Goal: Complete application form: Complete application form

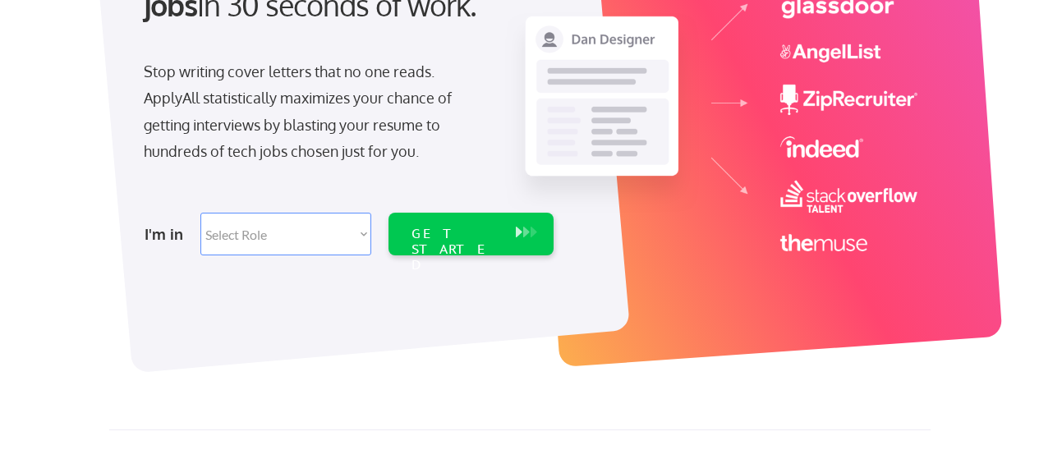
scroll to position [246, 0]
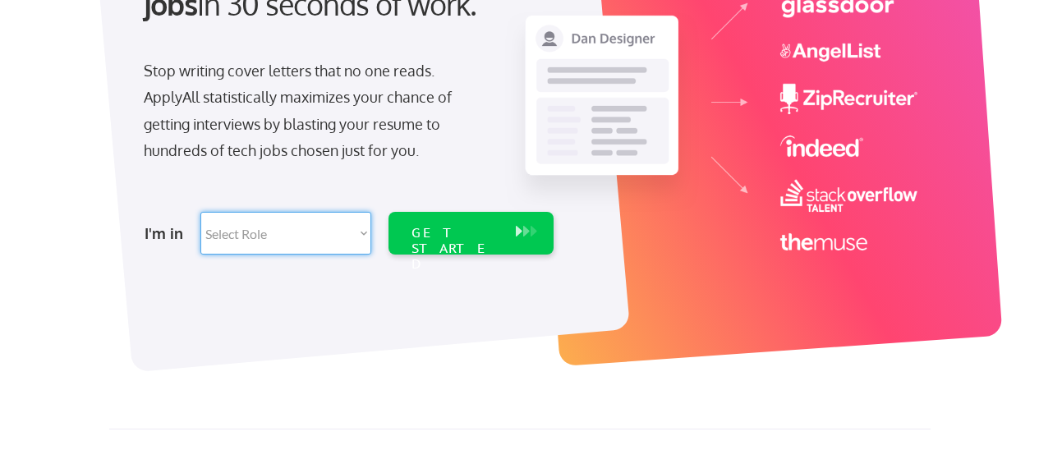
click at [361, 233] on select "Select Role Software Engineering Product Management Customer Success Sales UI/U…" at bounding box center [285, 233] width 171 height 43
select select ""customer_support""
click at [200, 212] on select "Select Role Software Engineering Product Management Customer Success Sales UI/U…" at bounding box center [285, 233] width 171 height 43
select select ""customer_support""
click at [359, 229] on select "Select Role Software Engineering Product Management Customer Success Sales UI/U…" at bounding box center [285, 233] width 171 height 43
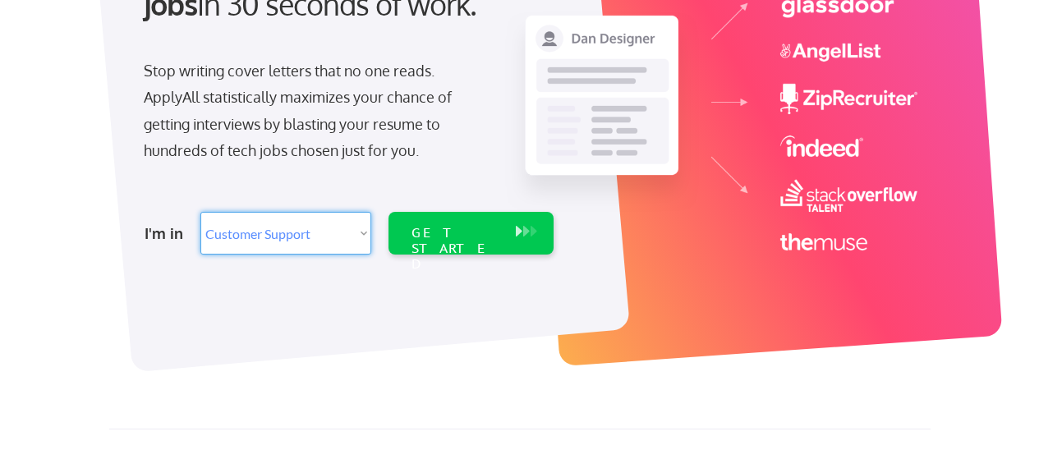
select select ""it_security""
click at [200, 212] on select "Select Role Software Engineering Product Management Customer Success Sales UI/U…" at bounding box center [285, 233] width 171 height 43
select select ""it_security""
click at [484, 238] on div "GET STARTED" at bounding box center [456, 249] width 88 height 48
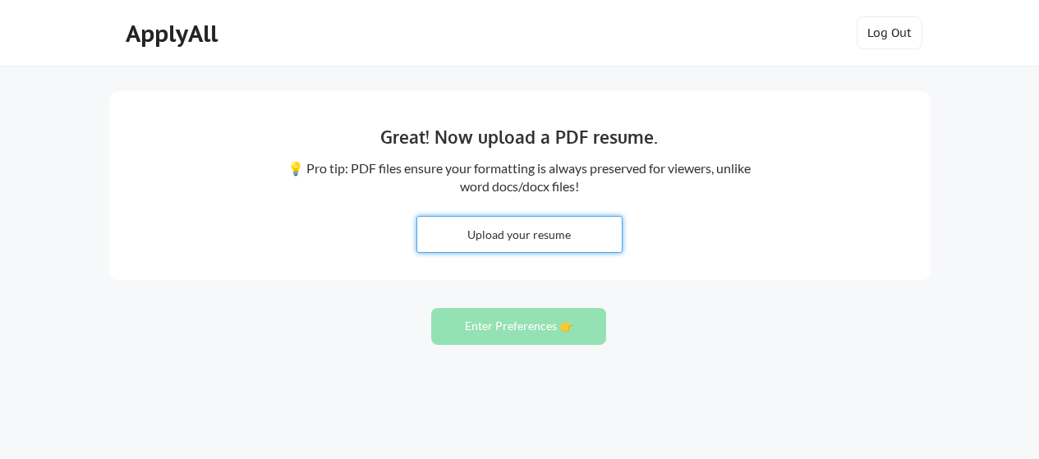
click at [494, 236] on input "file" at bounding box center [519, 234] width 205 height 35
type input "C:\fakepath\Resume-SeanBoulware-2025.pdf"
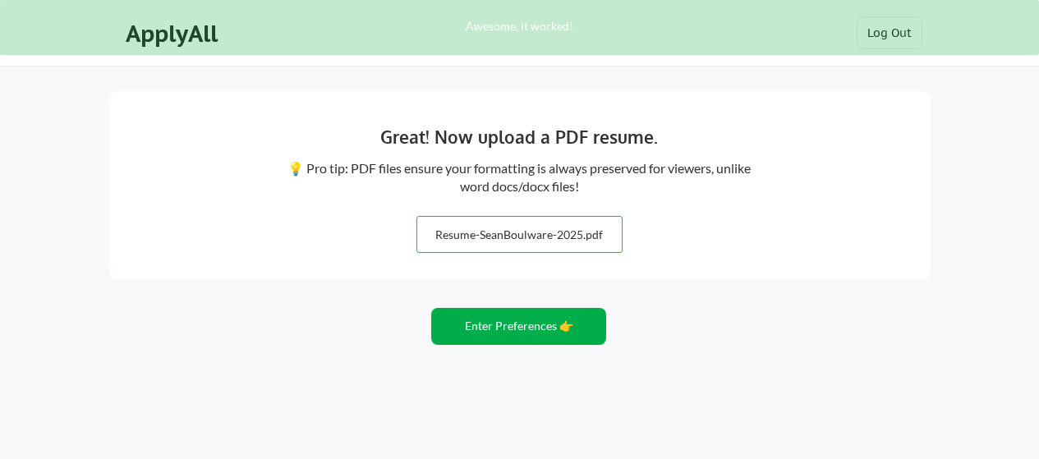
click at [518, 324] on button "Enter Preferences 👉" at bounding box center [518, 326] width 175 height 37
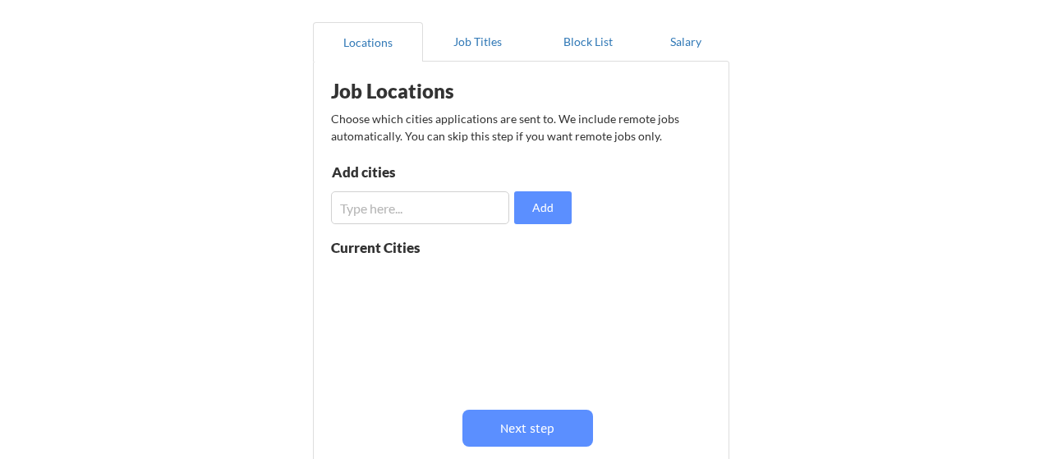
scroll to position [164, 0]
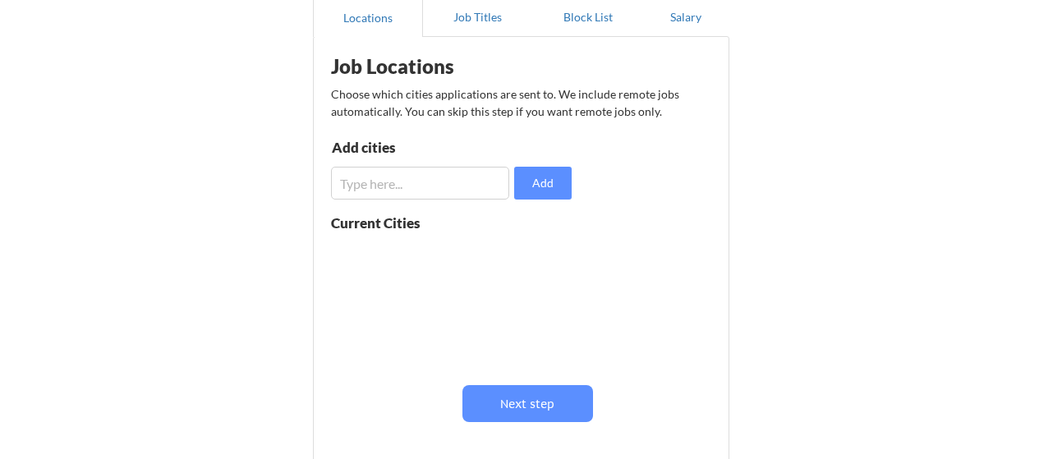
click at [371, 185] on input "input" at bounding box center [420, 183] width 178 height 33
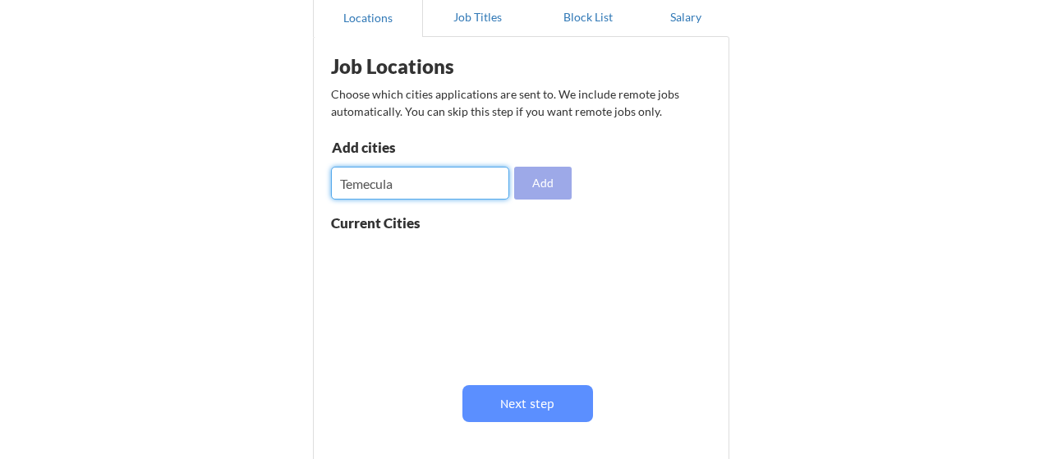
type input "Temecula"
click at [542, 179] on button "Add" at bounding box center [542, 183] width 57 height 33
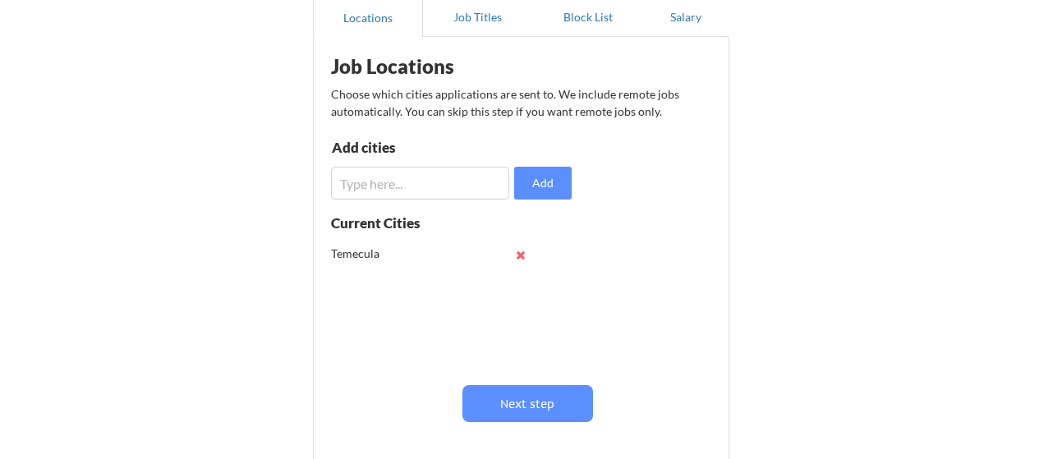
click at [379, 191] on input "input" at bounding box center [420, 183] width 178 height 33
type input "S"
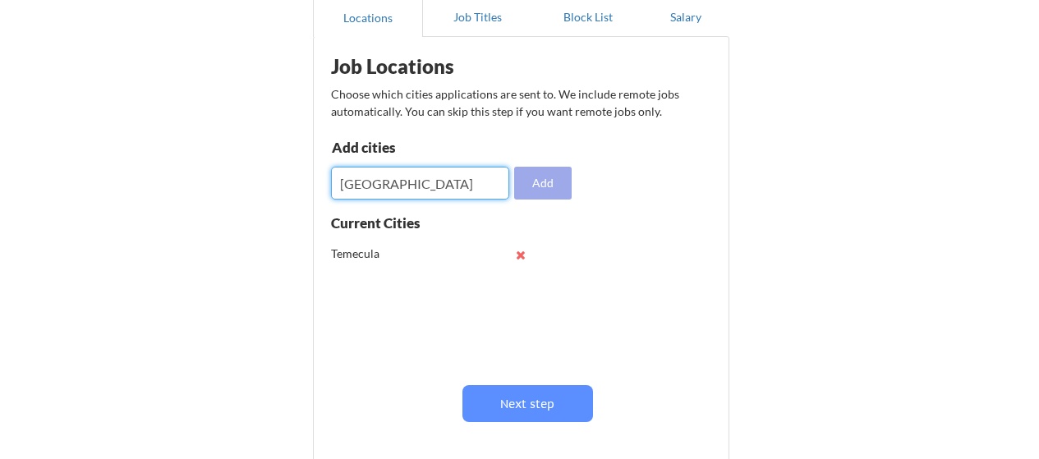
type input "San Diego"
click at [539, 187] on button "Add" at bounding box center [542, 183] width 57 height 33
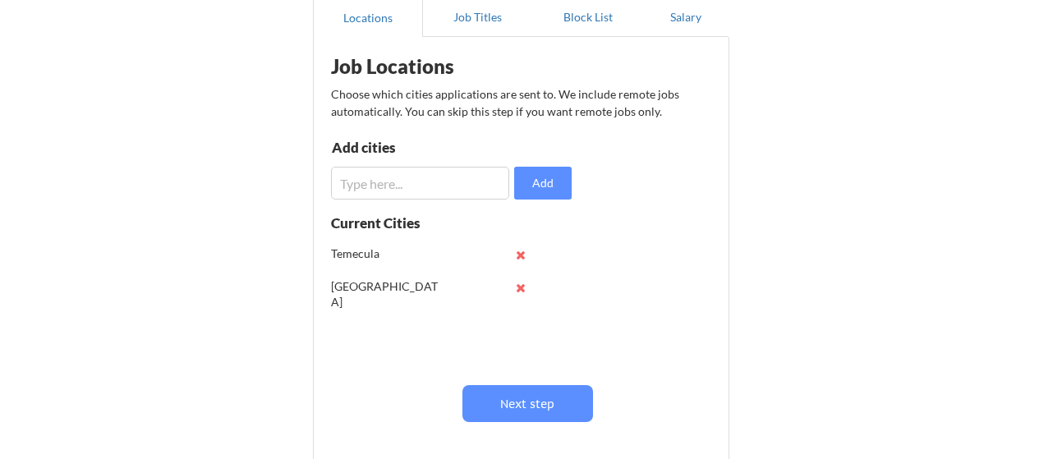
click at [386, 185] on input "input" at bounding box center [420, 183] width 178 height 33
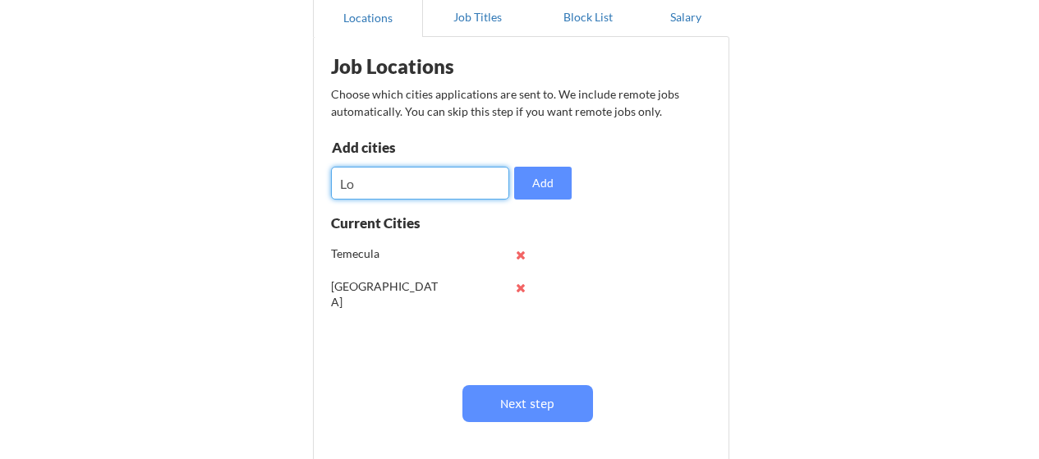
type input "L"
type input "Riverside"
click at [543, 180] on button "Add" at bounding box center [542, 183] width 57 height 33
click at [359, 184] on input "input" at bounding box center [420, 183] width 178 height 33
type input "Escondido"
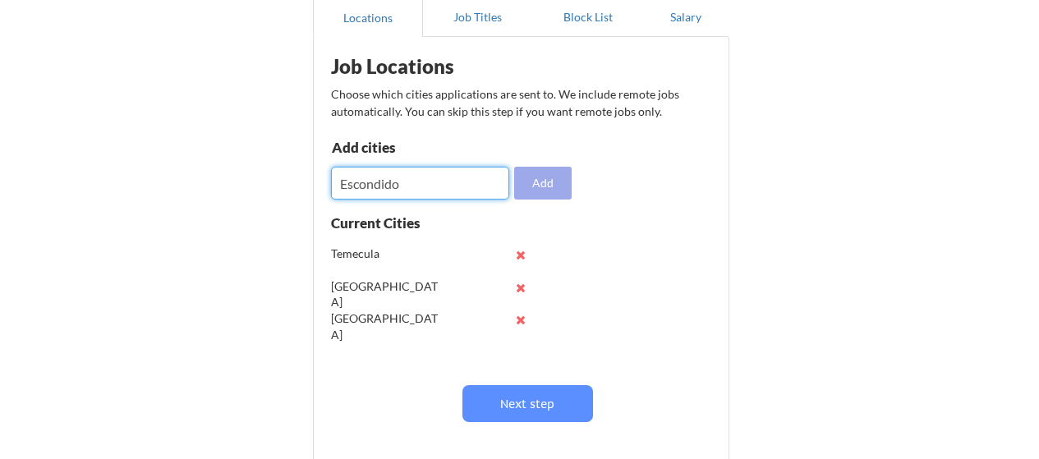
click at [531, 184] on button "Add" at bounding box center [542, 183] width 57 height 33
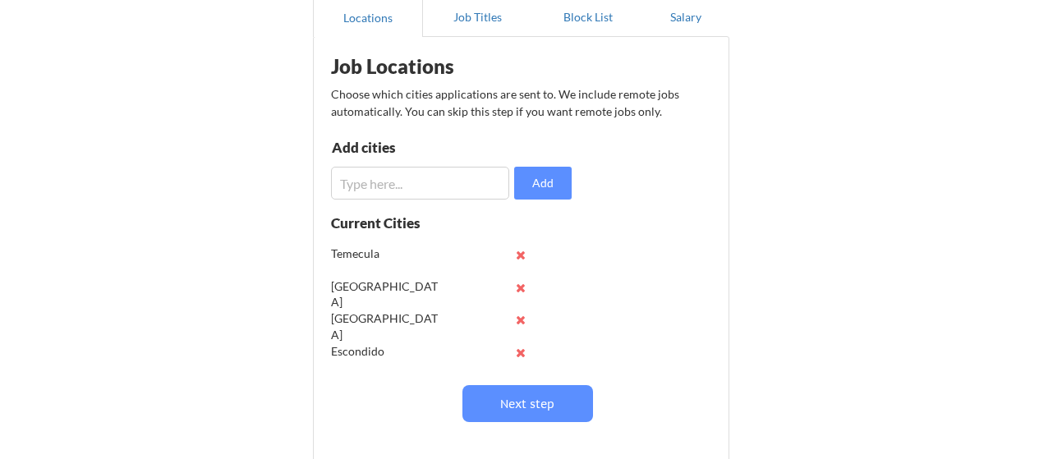
click at [380, 183] on input "input" at bounding box center [420, 183] width 178 height 33
type input "C"
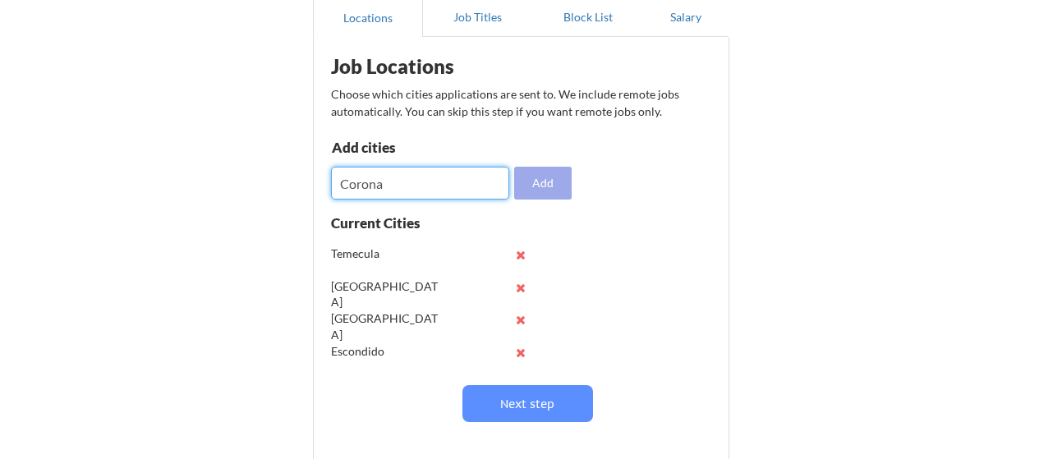
type input "Corona"
click at [530, 176] on button "Add" at bounding box center [542, 183] width 57 height 33
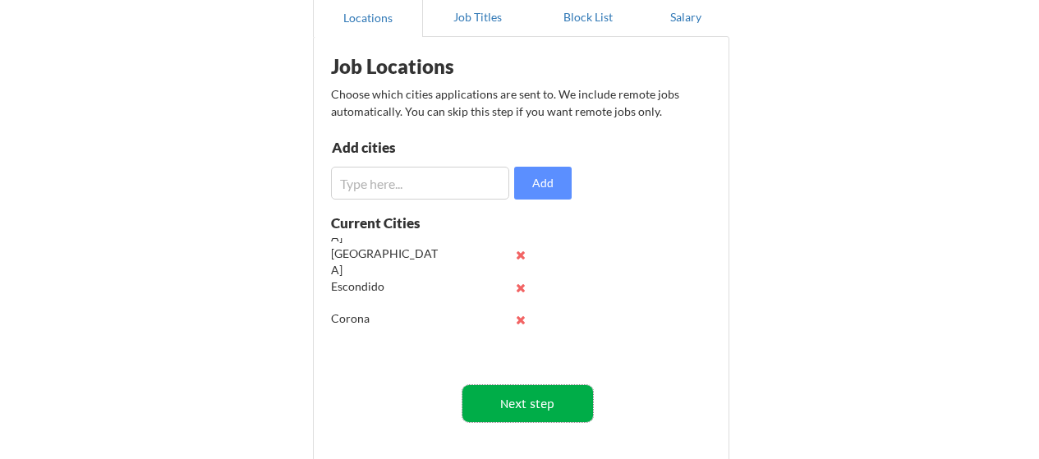
click at [531, 400] on button "Next step" at bounding box center [527, 403] width 131 height 37
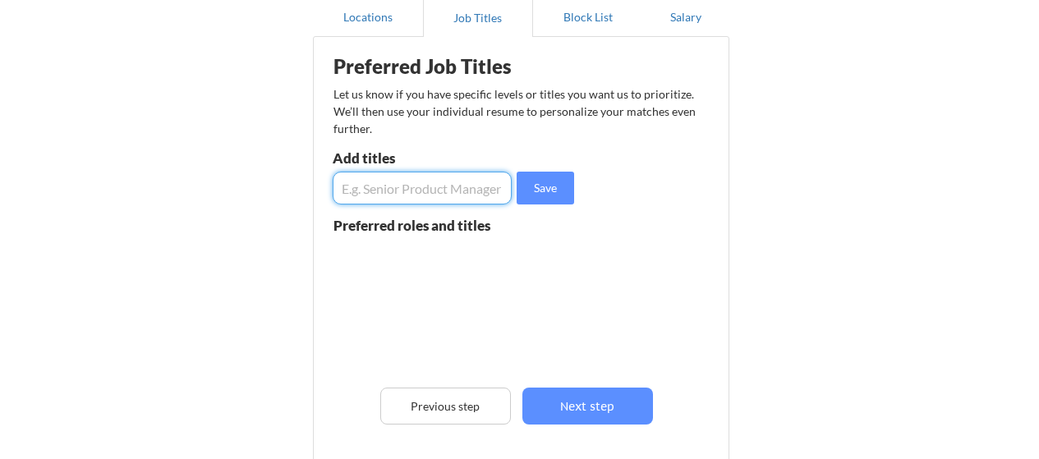
click at [396, 181] on input "input" at bounding box center [422, 188] width 179 height 33
type input "Help Desk Manager"
click at [551, 192] on button "Save" at bounding box center [545, 188] width 57 height 33
click at [448, 198] on input "input" at bounding box center [422, 188] width 179 height 33
type input "Service Desk Manager"
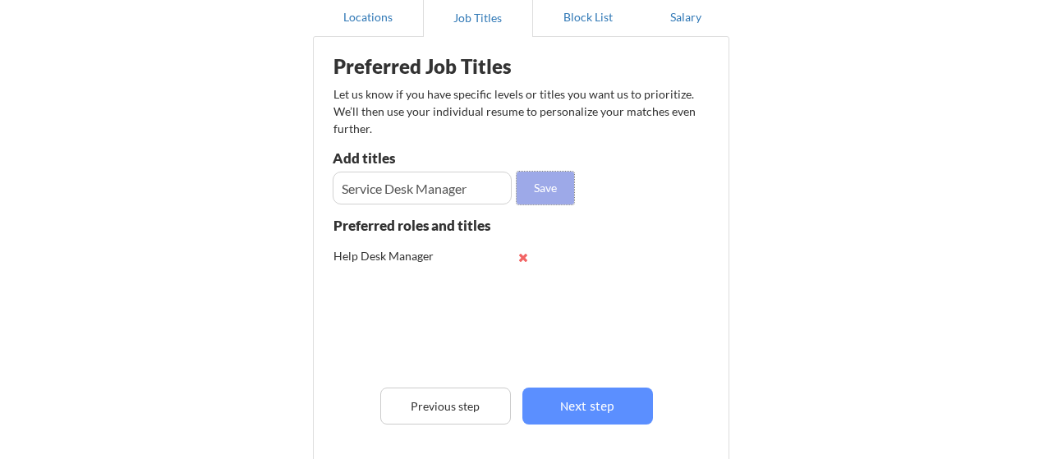
click at [550, 181] on button "Save" at bounding box center [545, 188] width 57 height 33
click at [379, 195] on input "input" at bounding box center [422, 188] width 179 height 33
type input "Systems Administrator"
click at [536, 186] on button "Save" at bounding box center [545, 188] width 57 height 33
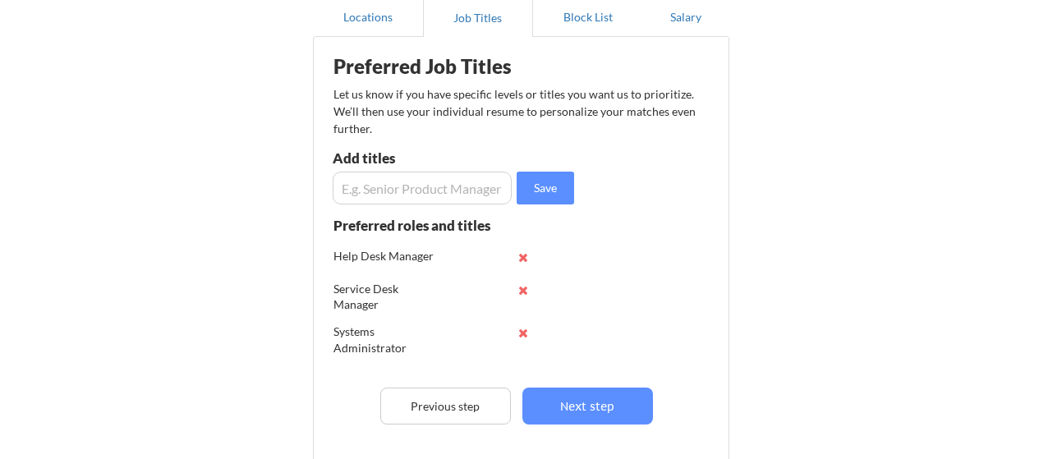
click at [395, 191] on input "input" at bounding box center [422, 188] width 179 height 33
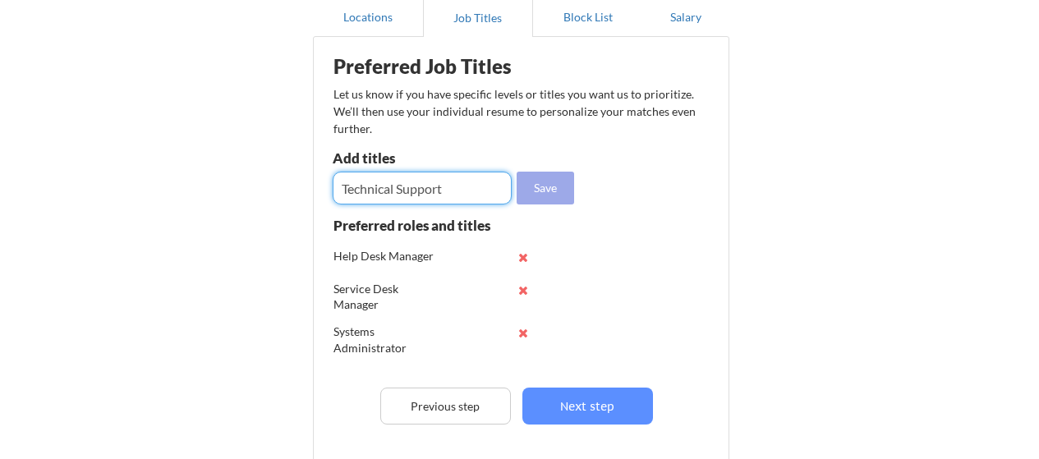
type input "Technical Support"
click at [547, 191] on button "Save" at bounding box center [545, 188] width 57 height 33
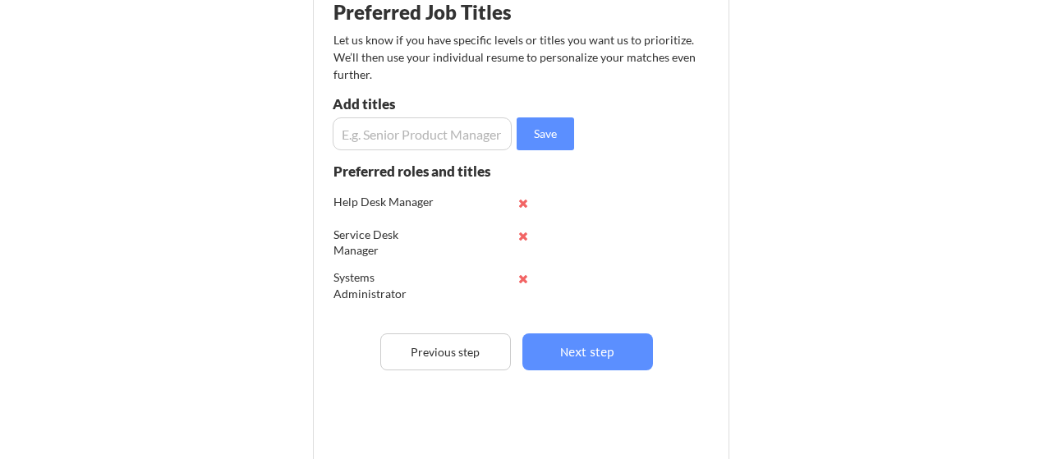
scroll to position [246, 0]
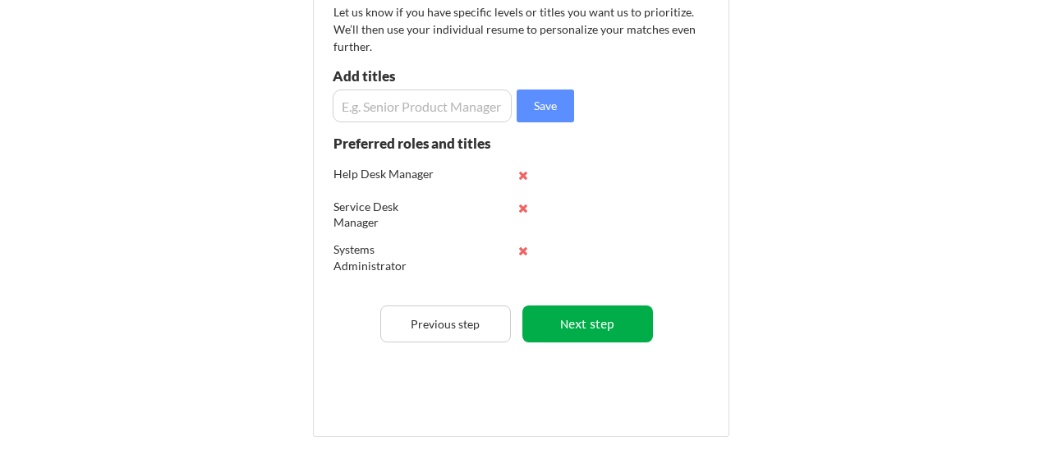
click at [568, 320] on button "Next step" at bounding box center [587, 324] width 131 height 37
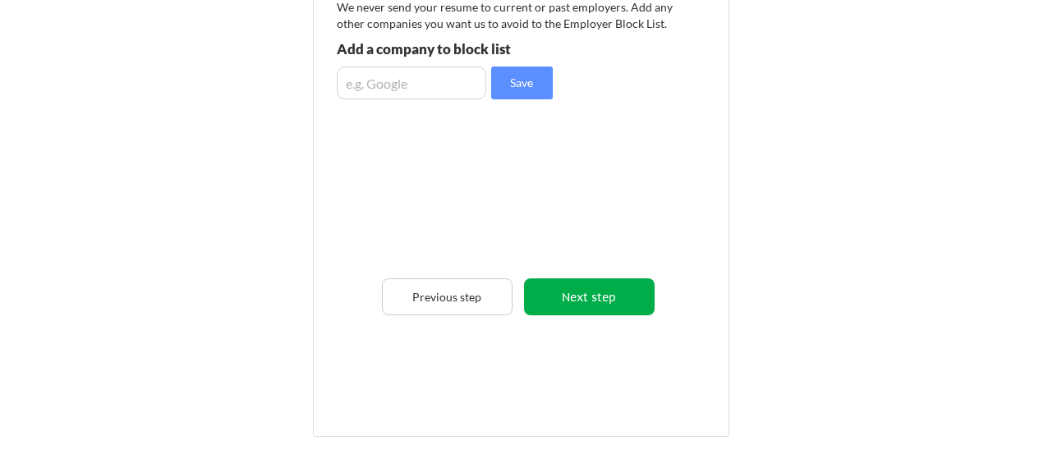
click at [553, 293] on button "Next step" at bounding box center [589, 296] width 131 height 37
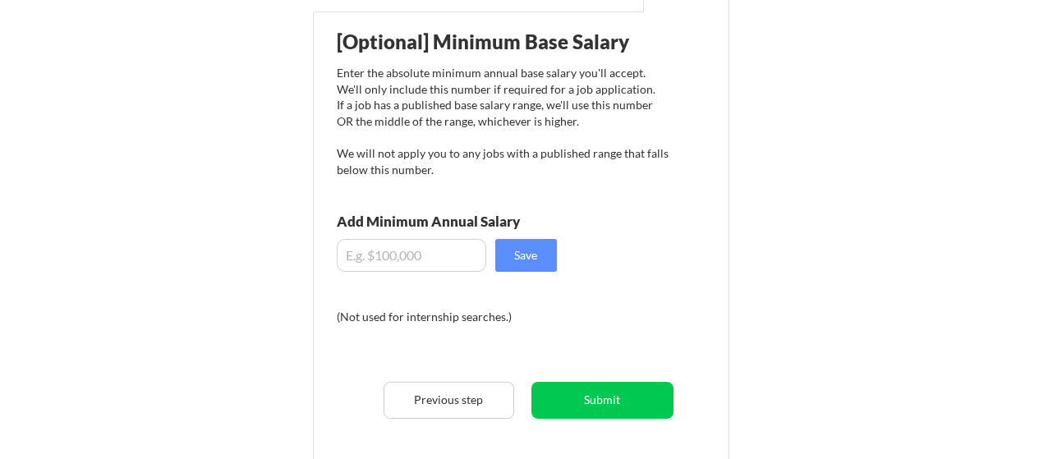
scroll to position [164, 0]
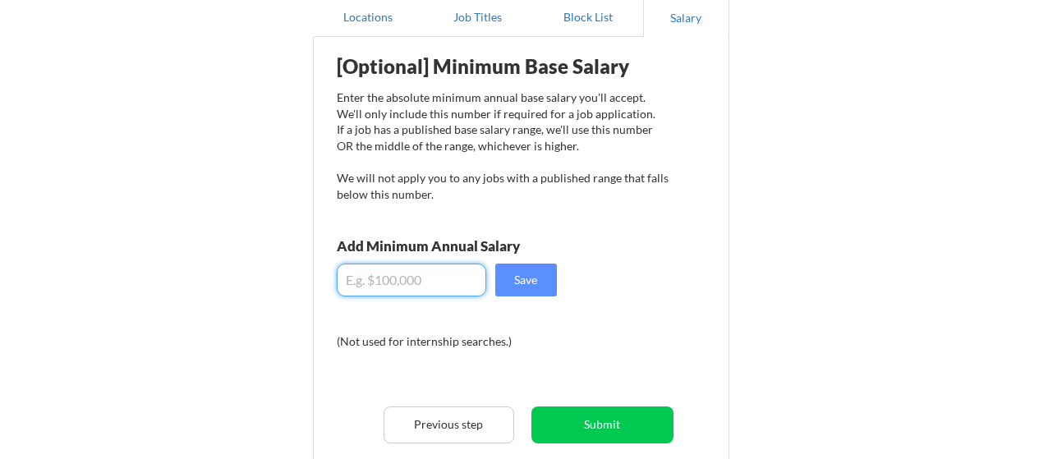
drag, startPoint x: 430, startPoint y: 281, endPoint x: 332, endPoint y: 280, distance: 98.6
click at [332, 280] on div "[Optional] Minimum Base Salary Enter the absolute minimum annual base salary yo…" at bounding box center [524, 280] width 405 height 470
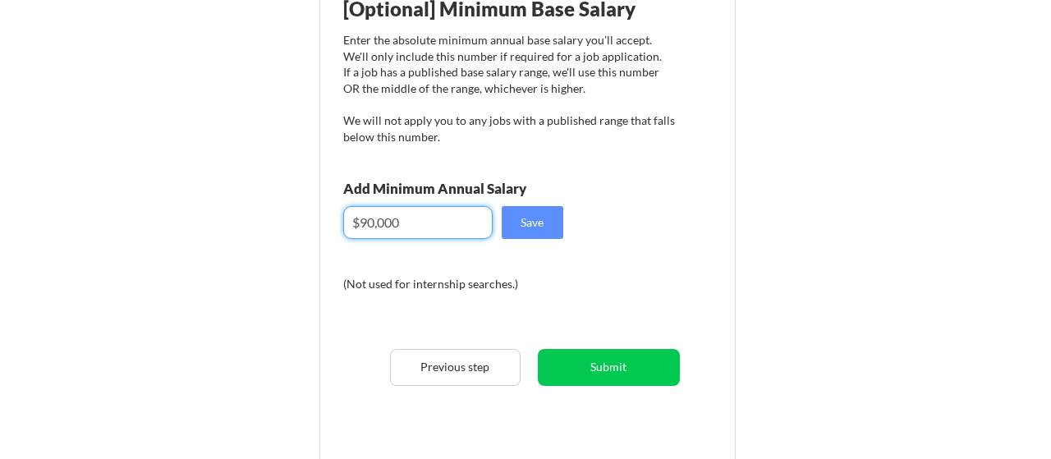
scroll to position [246, 0]
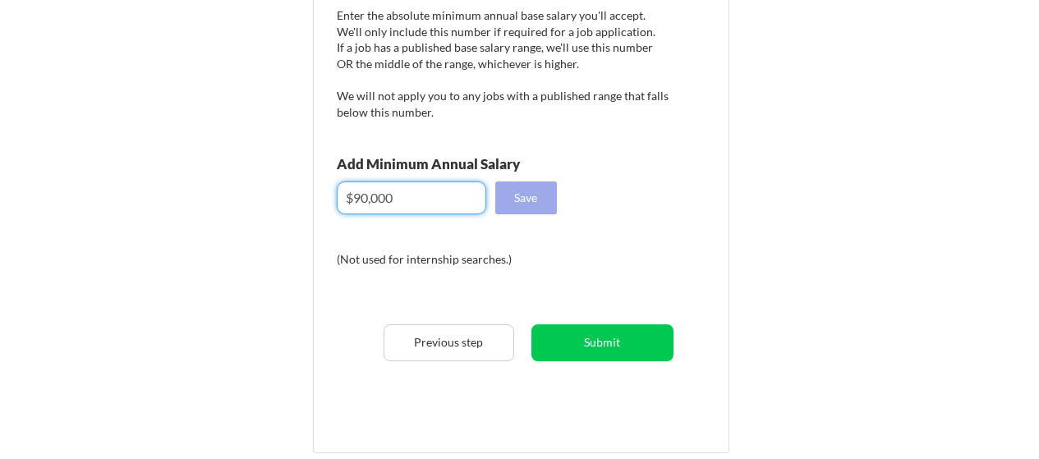
type input "$90,000"
click at [536, 201] on button "Save" at bounding box center [526, 198] width 62 height 33
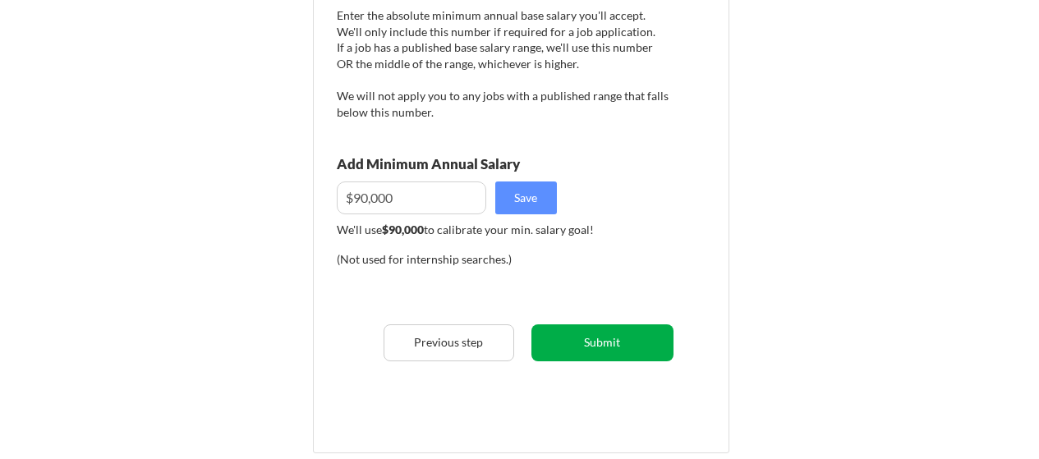
click at [589, 344] on button "Submit" at bounding box center [602, 342] width 142 height 37
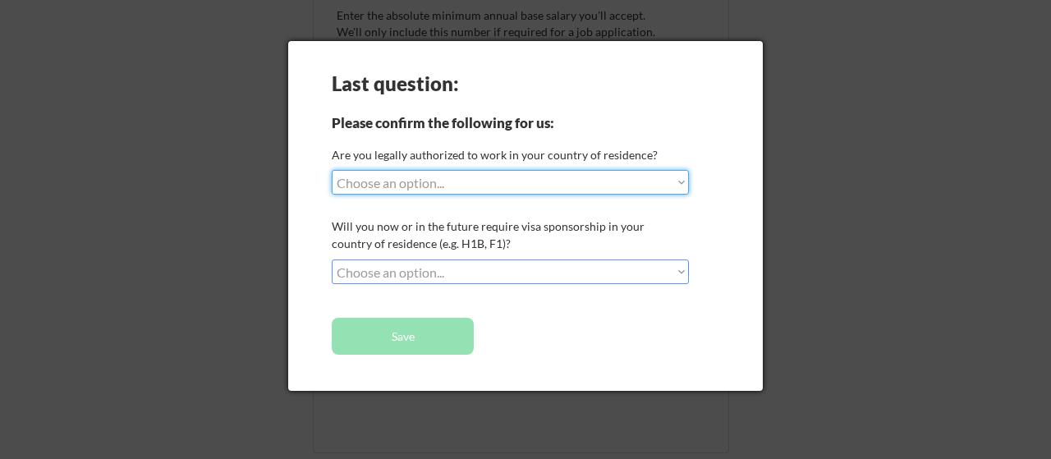
click at [412, 182] on select "Choose an option... Yes, I am a US Citizen Yes, I am a Canadian Citizen Yes, I …" at bounding box center [510, 182] width 357 height 25
select select ""yes__i_am_a_us_citizen""
click at [332, 170] on select "Choose an option... Yes, I am a US Citizen Yes, I am a Canadian Citizen Yes, I …" at bounding box center [510, 182] width 357 height 25
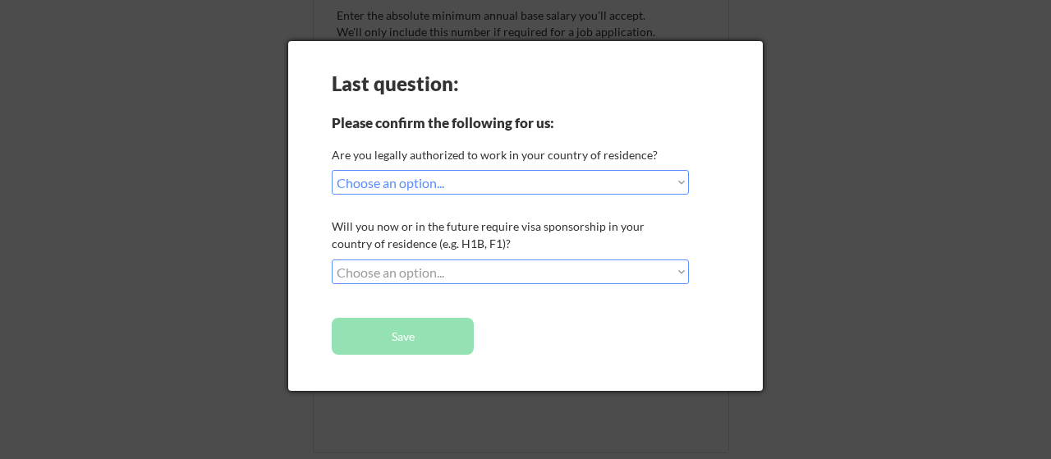
click at [421, 272] on select "Choose an option... No, I will not need sponsorship Yes, I will need sponsorship" at bounding box center [510, 272] width 357 height 25
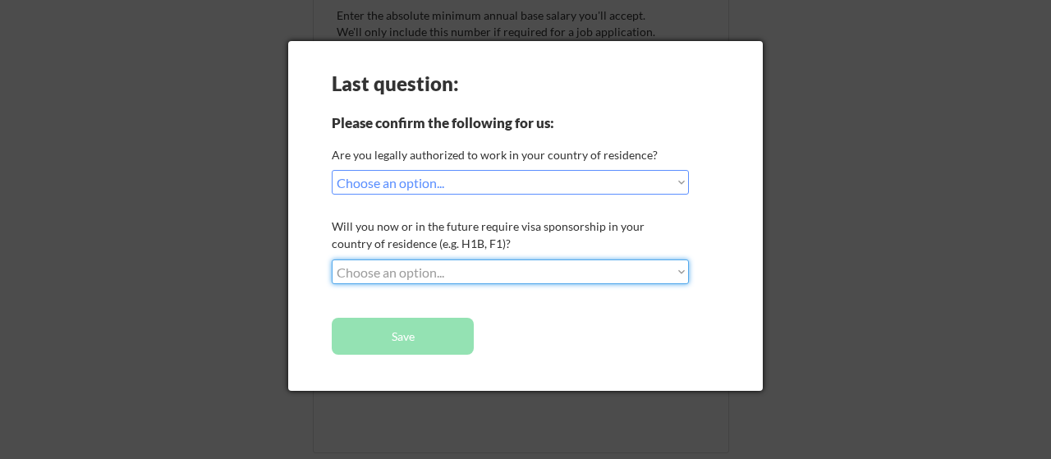
select select ""no__i_will_not_need_sponsorship""
click at [332, 260] on select "Choose an option... No, I will not need sponsorship Yes, I will need sponsorship" at bounding box center [510, 272] width 357 height 25
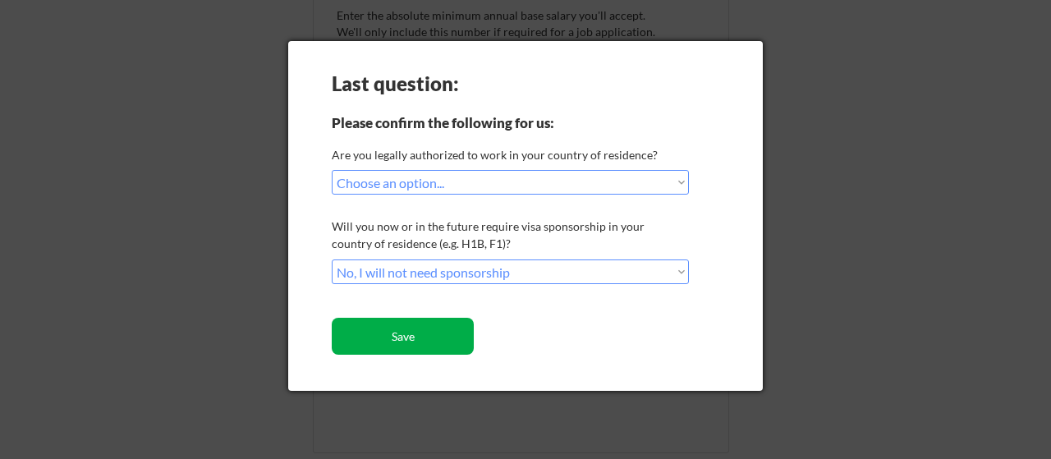
click at [392, 340] on button "Save" at bounding box center [403, 336] width 142 height 37
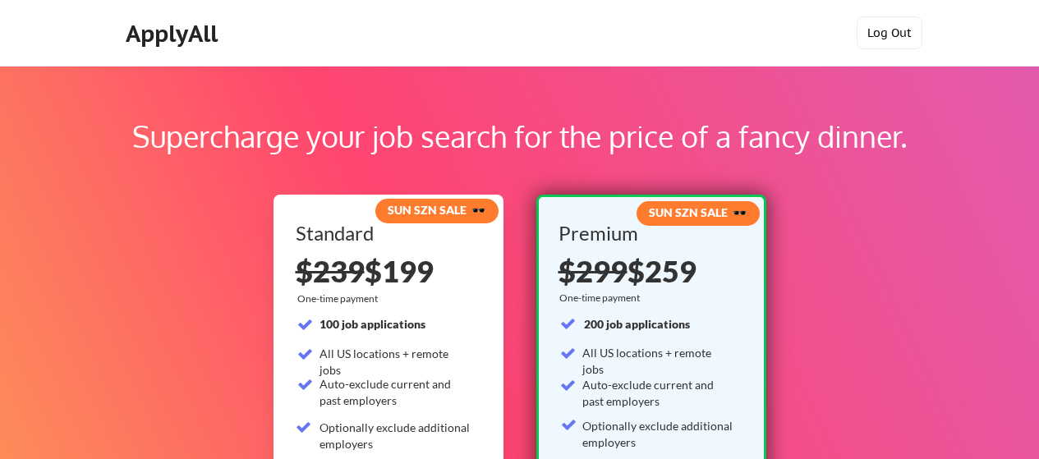
click at [899, 38] on button "Log Out" at bounding box center [890, 32] width 66 height 33
